Goal: Navigation & Orientation: Find specific page/section

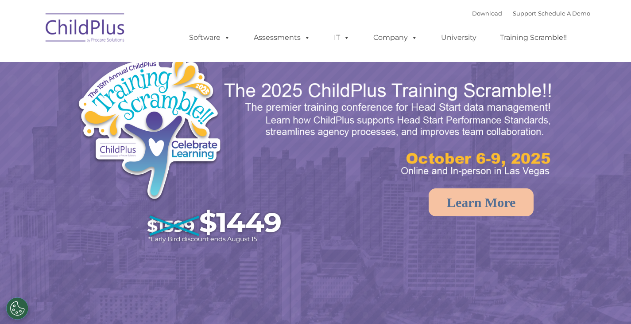
select select "MEDIUM"
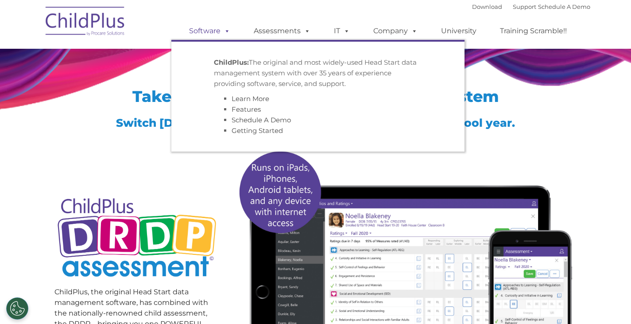
click at [215, 30] on link "Software" at bounding box center [209, 31] width 59 height 18
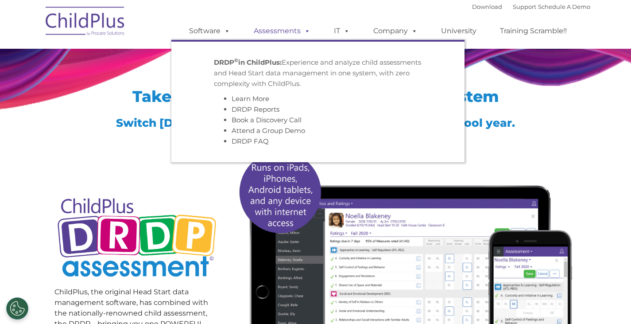
click at [264, 32] on link "Assessments" at bounding box center [282, 31] width 74 height 18
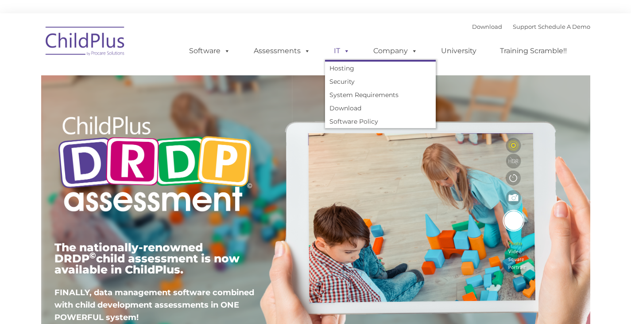
type input ""
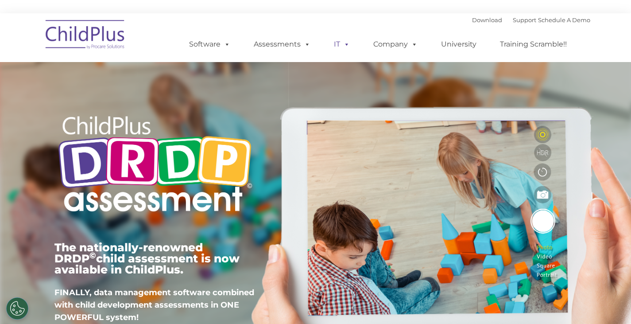
click at [335, 51] on link "IT" at bounding box center [342, 44] width 34 height 18
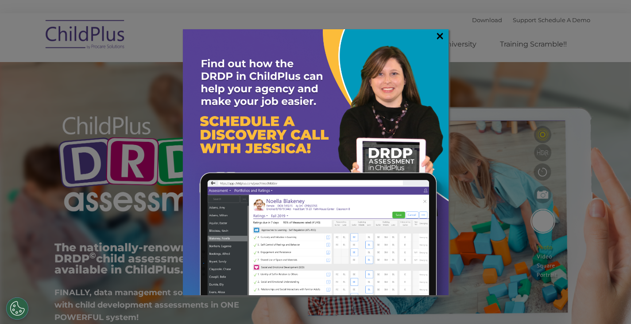
click at [436, 35] on link "×" at bounding box center [440, 35] width 10 height 9
